Goal: Task Accomplishment & Management: Manage account settings

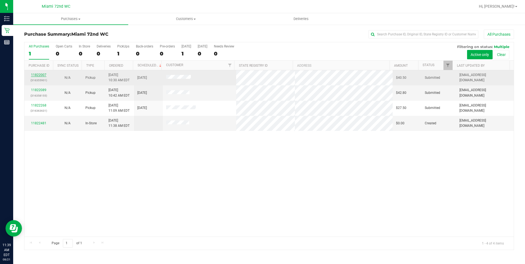
click at [41, 75] on link "11822007" at bounding box center [38, 75] width 15 height 4
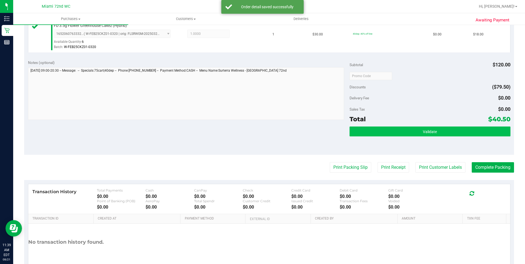
scroll to position [192, 0]
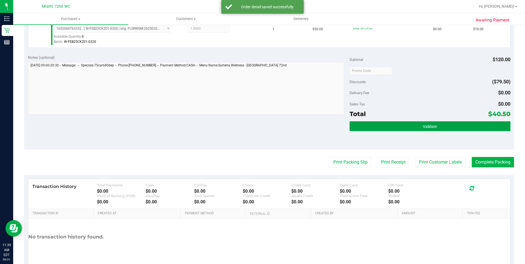
click at [398, 123] on button "Validate" at bounding box center [430, 126] width 161 height 10
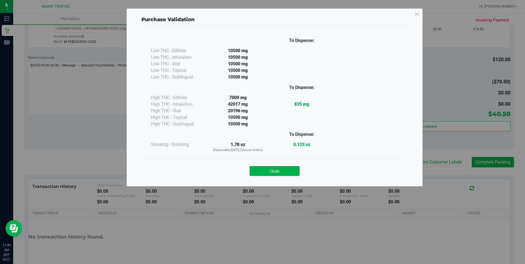
click at [290, 161] on div "Close" at bounding box center [275, 169] width 258 height 22
click at [288, 168] on button "Close" at bounding box center [275, 171] width 50 height 10
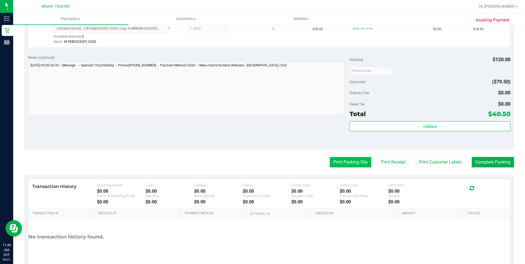
click at [350, 166] on button "Print Packing Slip" at bounding box center [350, 162] width 41 height 10
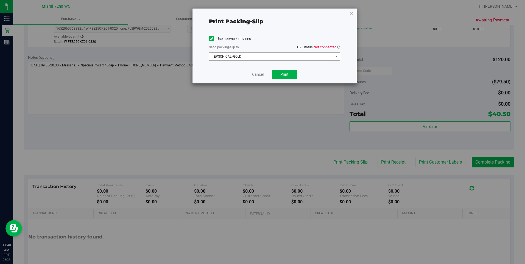
click at [319, 54] on span "EPSON-CALI-GOLD" at bounding box center [271, 57] width 124 height 8
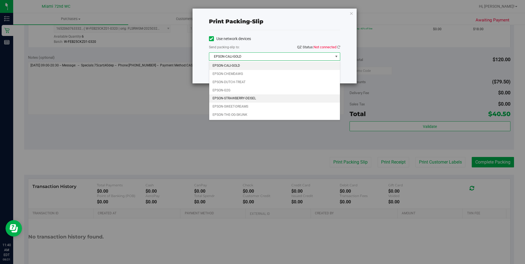
click at [264, 97] on li "EPSON-STRAWBERRY-DEISEL" at bounding box center [274, 99] width 131 height 8
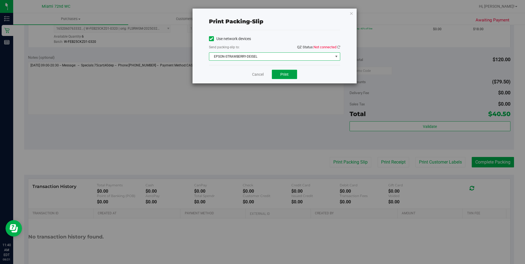
click at [281, 78] on button "Print" at bounding box center [284, 74] width 25 height 9
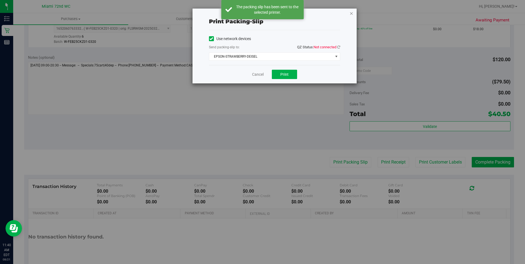
click at [353, 13] on icon "button" at bounding box center [352, 13] width 4 height 7
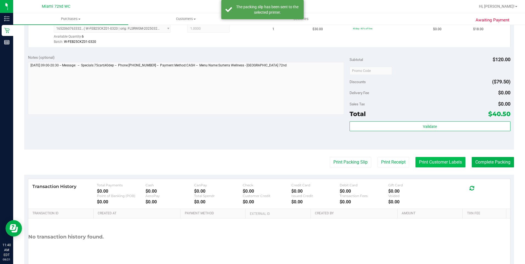
click at [434, 158] on button "Print Customer Labels" at bounding box center [441, 162] width 50 height 10
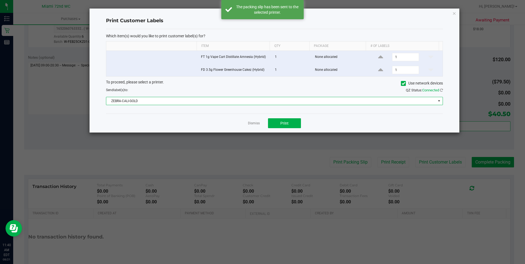
click at [249, 103] on span "ZEBRA-CALI-GOLD" at bounding box center [271, 101] width 330 height 8
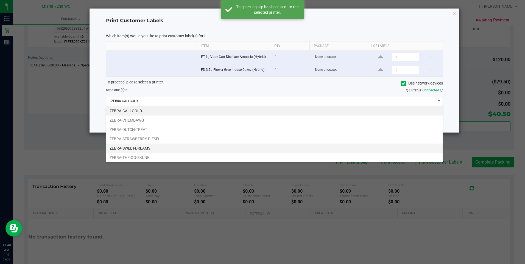
scroll to position [8, 337]
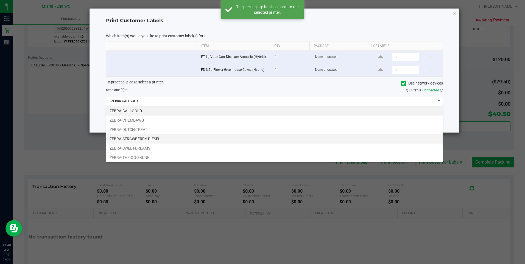
click at [178, 136] on li "ZEBRA-STRAWBERRY-DIESEL" at bounding box center [274, 138] width 337 height 9
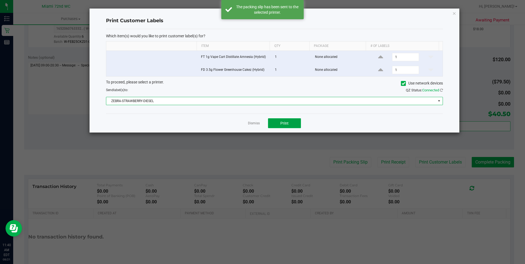
click at [297, 124] on button "Print" at bounding box center [284, 123] width 33 height 10
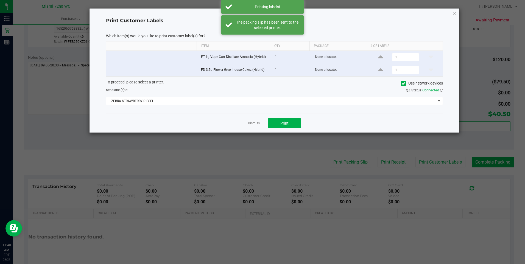
click at [455, 13] on icon "button" at bounding box center [455, 13] width 4 height 7
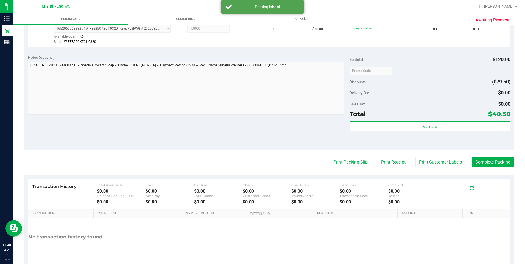
click at [498, 153] on purchase-details "Back Edit Purchase Cancel Purchase View Profile # 11822007 BioTrack ID: - Submi…" at bounding box center [269, 57] width 490 height 441
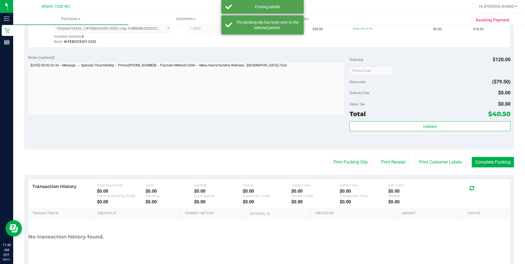
click at [488, 156] on purchase-details "Back Edit Purchase Cancel Purchase View Profile # 11822007 BioTrack ID: - Submi…" at bounding box center [269, 57] width 490 height 441
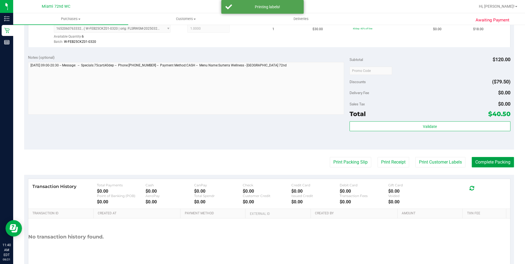
click at [488, 162] on button "Complete Packing" at bounding box center [493, 162] width 42 height 10
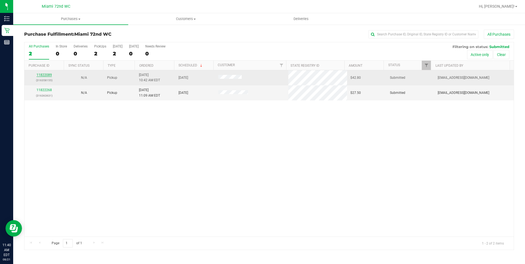
click at [48, 75] on link "11822089" at bounding box center [44, 75] width 15 height 4
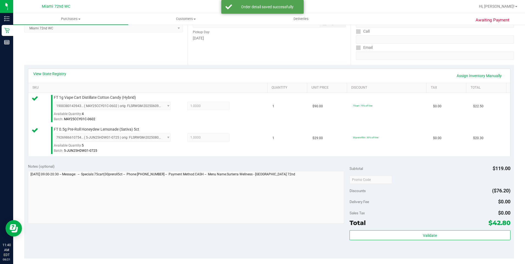
scroll to position [137, 0]
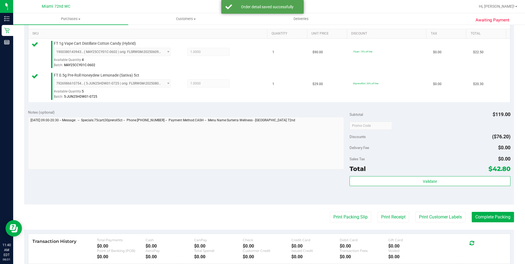
click at [402, 190] on div "Validate" at bounding box center [430, 188] width 161 height 25
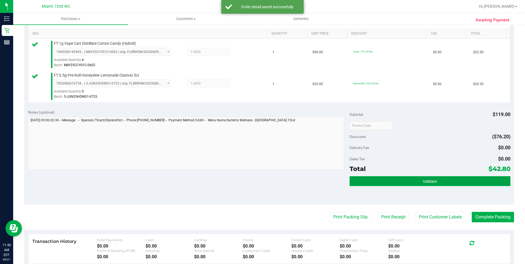
click at [402, 182] on button "Validate" at bounding box center [430, 181] width 161 height 10
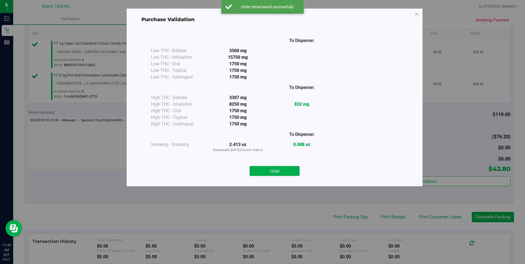
click at [275, 165] on div "Close" at bounding box center [275, 170] width 250 height 14
click at [287, 173] on button "Close" at bounding box center [275, 171] width 50 height 10
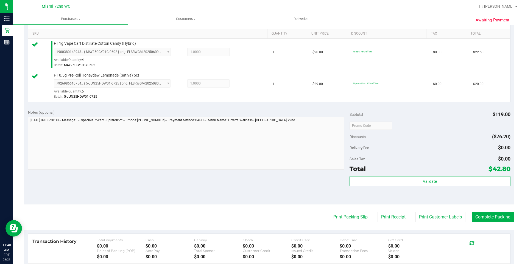
click at [358, 226] on purchase-details "Back Edit Purchase Cancel Purchase View Profile # 11822089 BioTrack ID: - Submi…" at bounding box center [269, 112] width 490 height 441
click at [358, 220] on button "Print Packing Slip" at bounding box center [350, 217] width 41 height 10
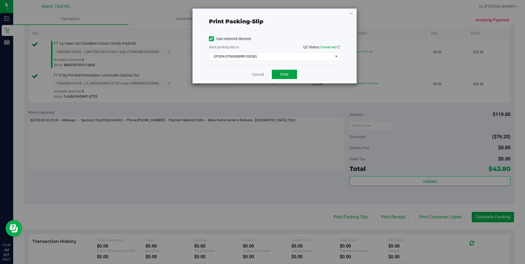
click at [290, 72] on button "Print" at bounding box center [284, 74] width 25 height 9
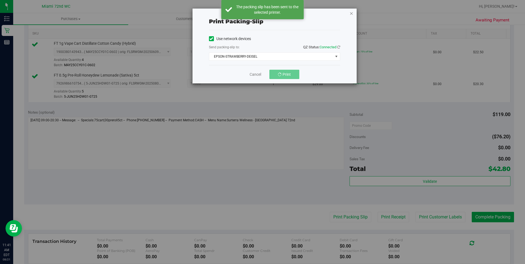
click at [351, 12] on icon "button" at bounding box center [352, 13] width 4 height 7
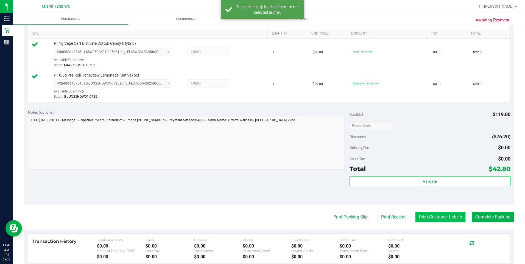
click at [433, 216] on button "Print Customer Labels" at bounding box center [441, 217] width 50 height 10
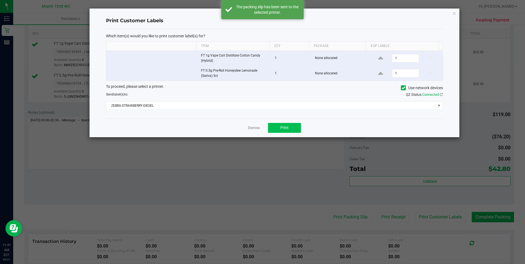
click at [282, 133] on div "Dismiss Print" at bounding box center [274, 127] width 337 height 19
click at [301, 129] on button "Print" at bounding box center [284, 128] width 33 height 10
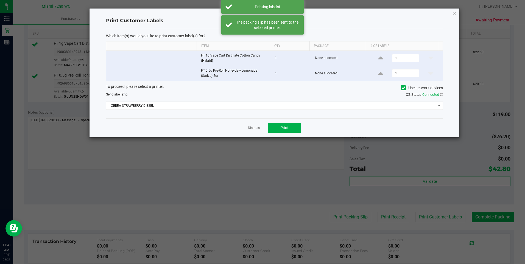
click at [454, 11] on icon "button" at bounding box center [455, 13] width 4 height 7
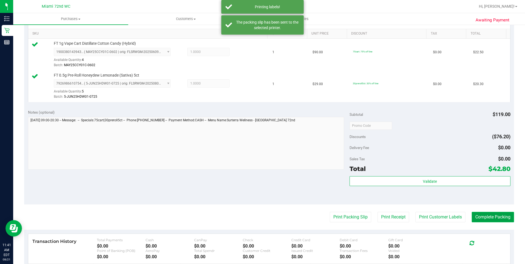
click at [497, 214] on button "Complete Packing" at bounding box center [493, 217] width 42 height 10
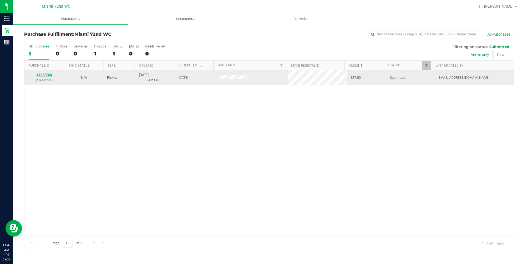
click at [49, 74] on link "11822268" at bounding box center [44, 75] width 15 height 4
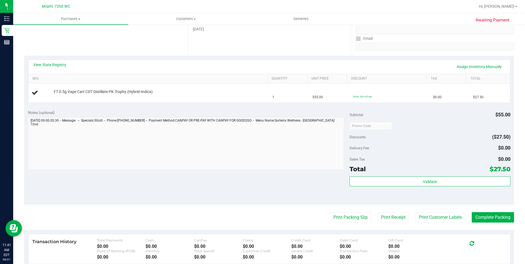
scroll to position [82, 0]
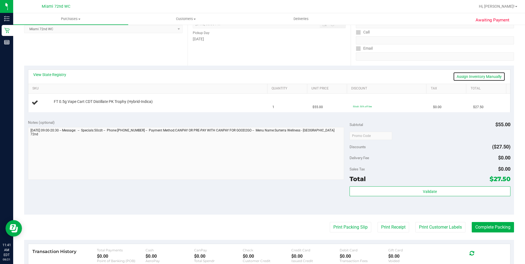
click at [466, 75] on link "Assign Inventory Manually" at bounding box center [479, 76] width 52 height 9
click at [60, 106] on link "Add Package" at bounding box center [64, 106] width 20 height 4
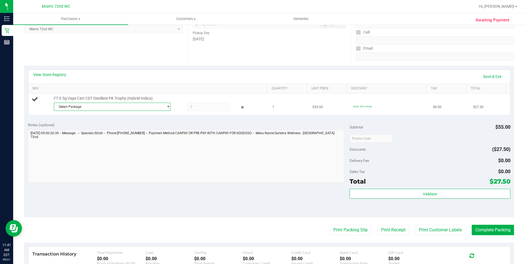
click at [142, 106] on span "Select Package" at bounding box center [109, 107] width 110 height 8
click at [101, 128] on span "( APR25PKT02-0505 | orig: FLSRWGM-20250512-2478 )" at bounding box center [129, 130] width 83 height 4
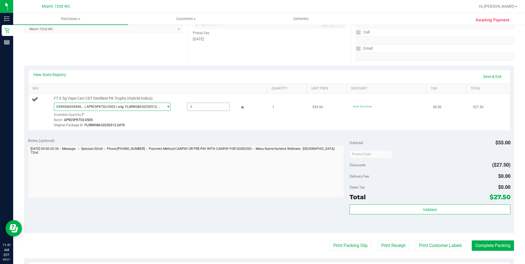
click at [215, 110] on span at bounding box center [208, 107] width 42 height 8
type input "1"
type input "1.0000"
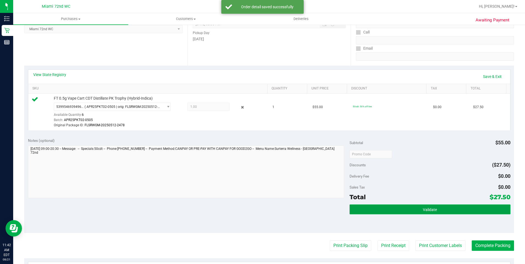
click at [434, 212] on span "Validate" at bounding box center [430, 210] width 14 height 4
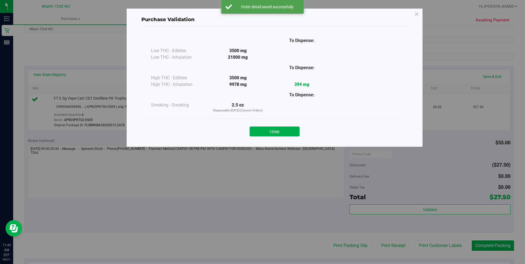
click at [284, 126] on div "Close" at bounding box center [275, 130] width 250 height 14
click at [284, 127] on button "Close" at bounding box center [275, 132] width 50 height 10
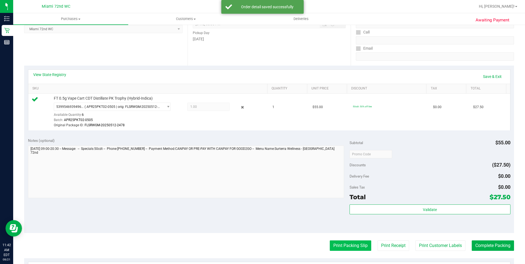
click at [359, 242] on button "Print Packing Slip" at bounding box center [350, 246] width 41 height 10
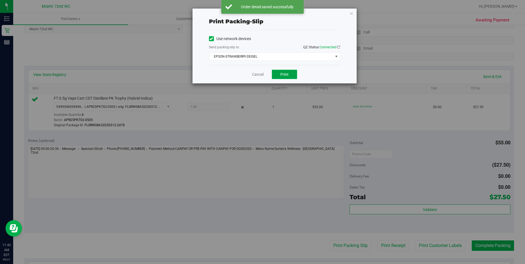
click at [291, 72] on button "Print" at bounding box center [284, 74] width 25 height 9
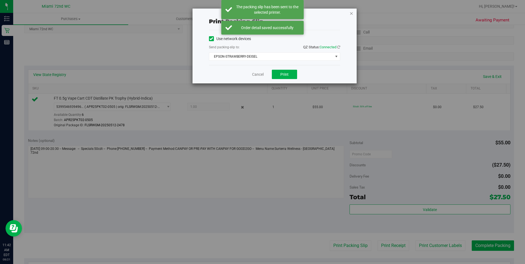
click at [353, 12] on icon "button" at bounding box center [352, 13] width 4 height 7
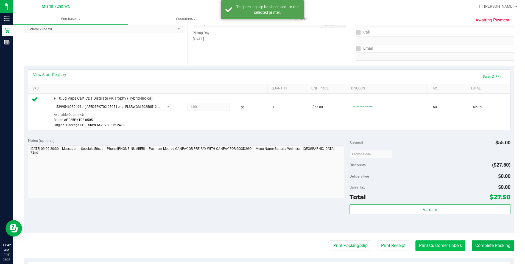
click at [460, 247] on button "Print Customer Labels" at bounding box center [441, 246] width 50 height 10
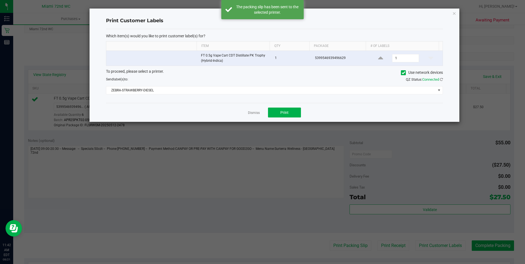
click at [287, 120] on div "Dismiss Print" at bounding box center [274, 112] width 337 height 19
click at [288, 115] on span "Print" at bounding box center [285, 112] width 8 height 4
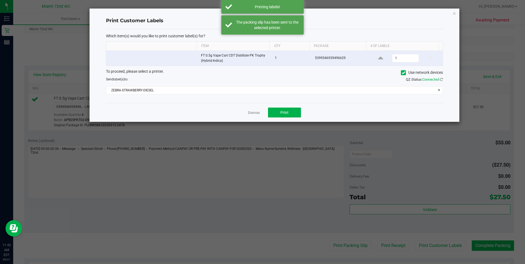
click at [452, 16] on div "Print Customer Labels Which item(s) would you like to print customer label(s) f…" at bounding box center [275, 66] width 370 height 114
click at [454, 16] on icon "button" at bounding box center [455, 13] width 4 height 7
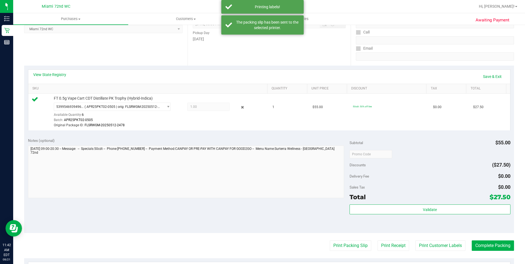
click at [493, 254] on purchase-details "Back Edit Purchase Cancel Purchase View Profile # 11822268 BioTrack ID: - Submi…" at bounding box center [269, 154] width 490 height 414
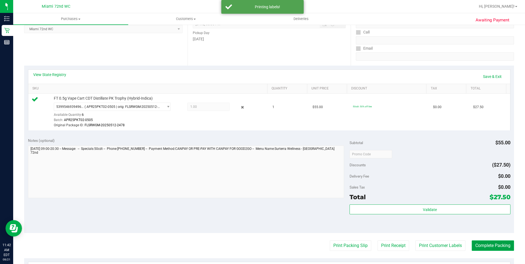
click at [496, 243] on button "Complete Packing" at bounding box center [493, 246] width 42 height 10
